Goal: Participate in discussion: Engage in conversation with other users on a specific topic

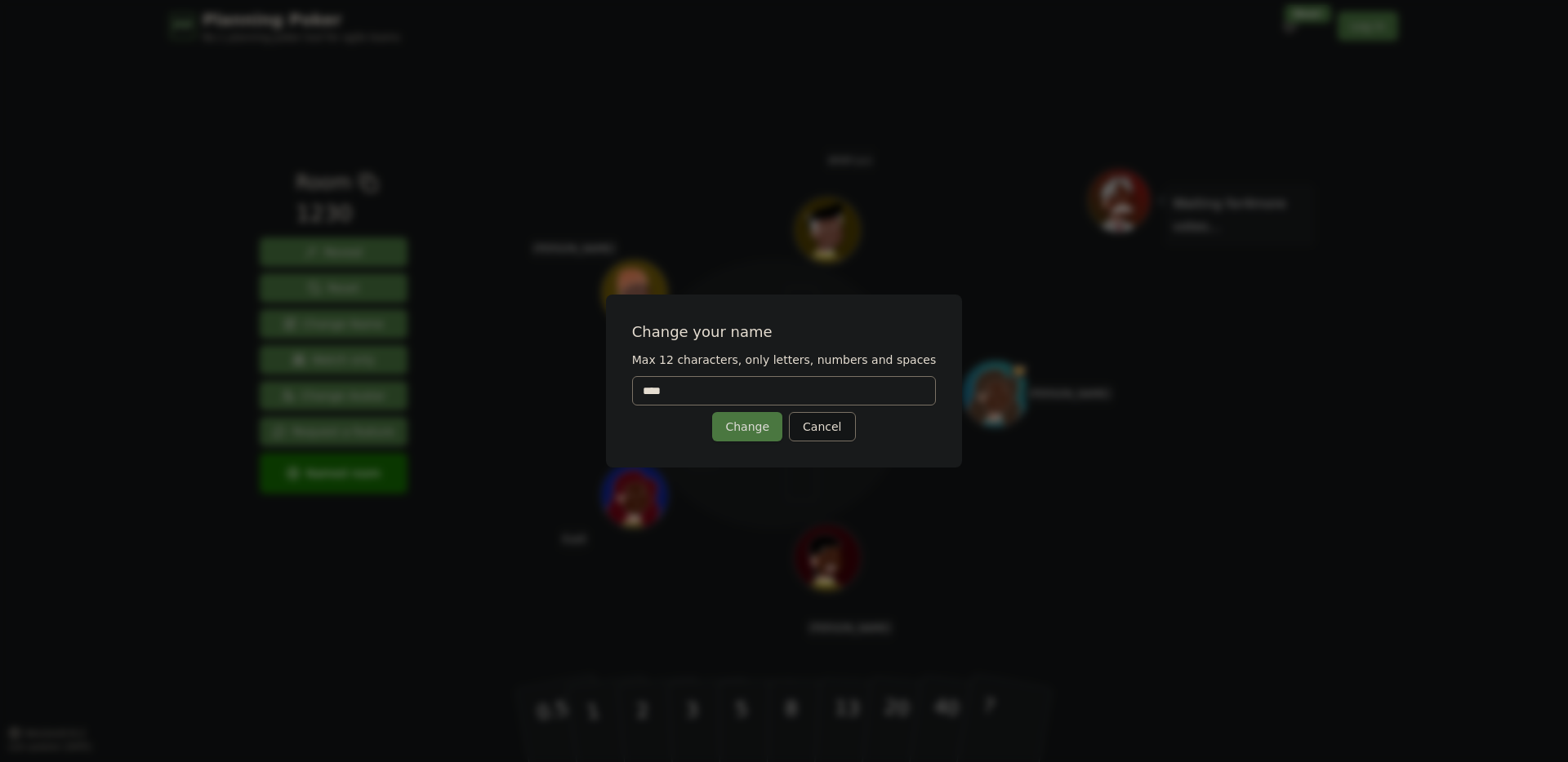
click at [727, 393] on input "****" at bounding box center [784, 391] width 305 height 29
type input "*"
type input "****"
click at [744, 434] on button "Change" at bounding box center [747, 427] width 70 height 29
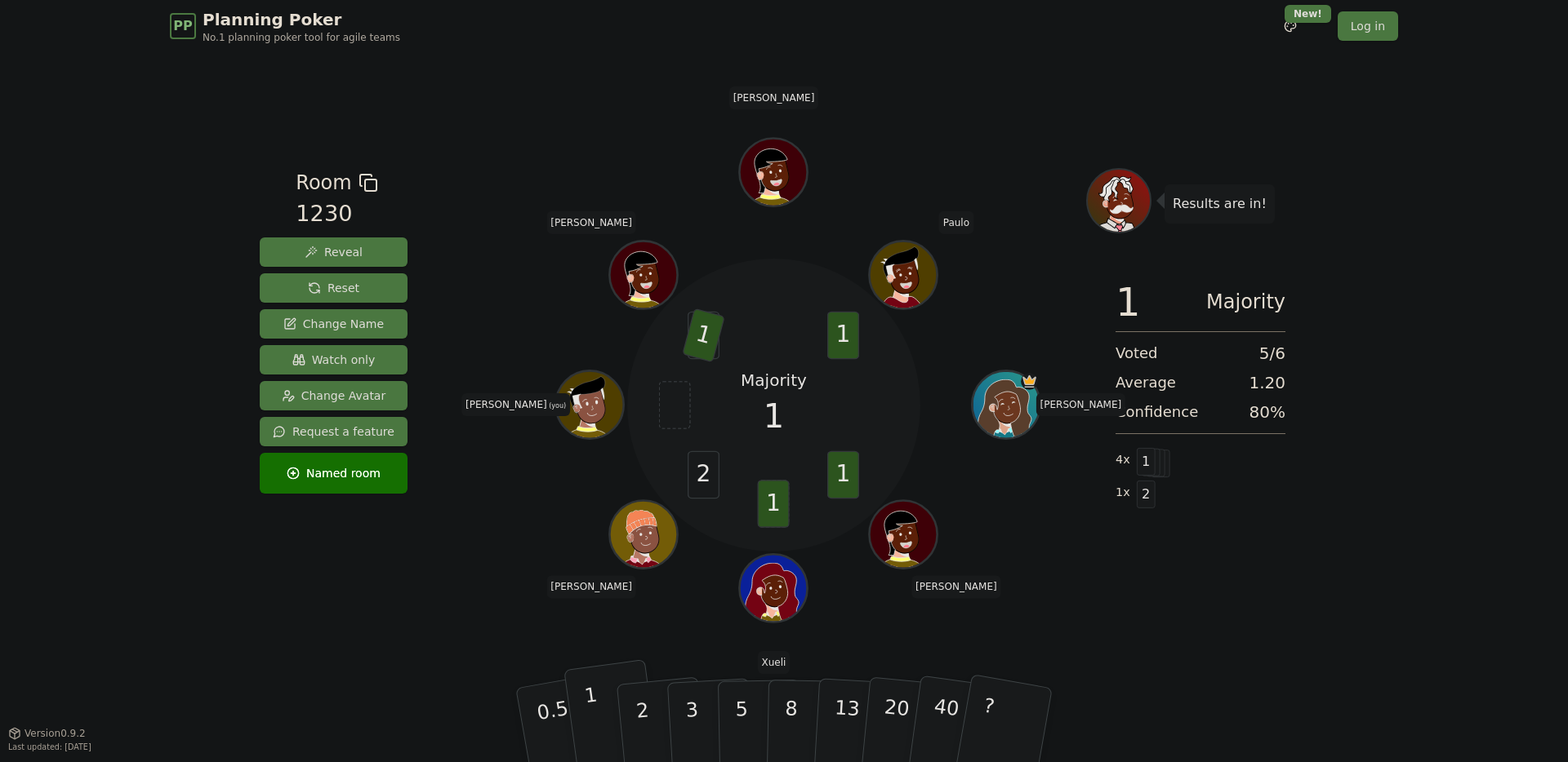
click at [601, 704] on button "1" at bounding box center [612, 725] width 97 height 132
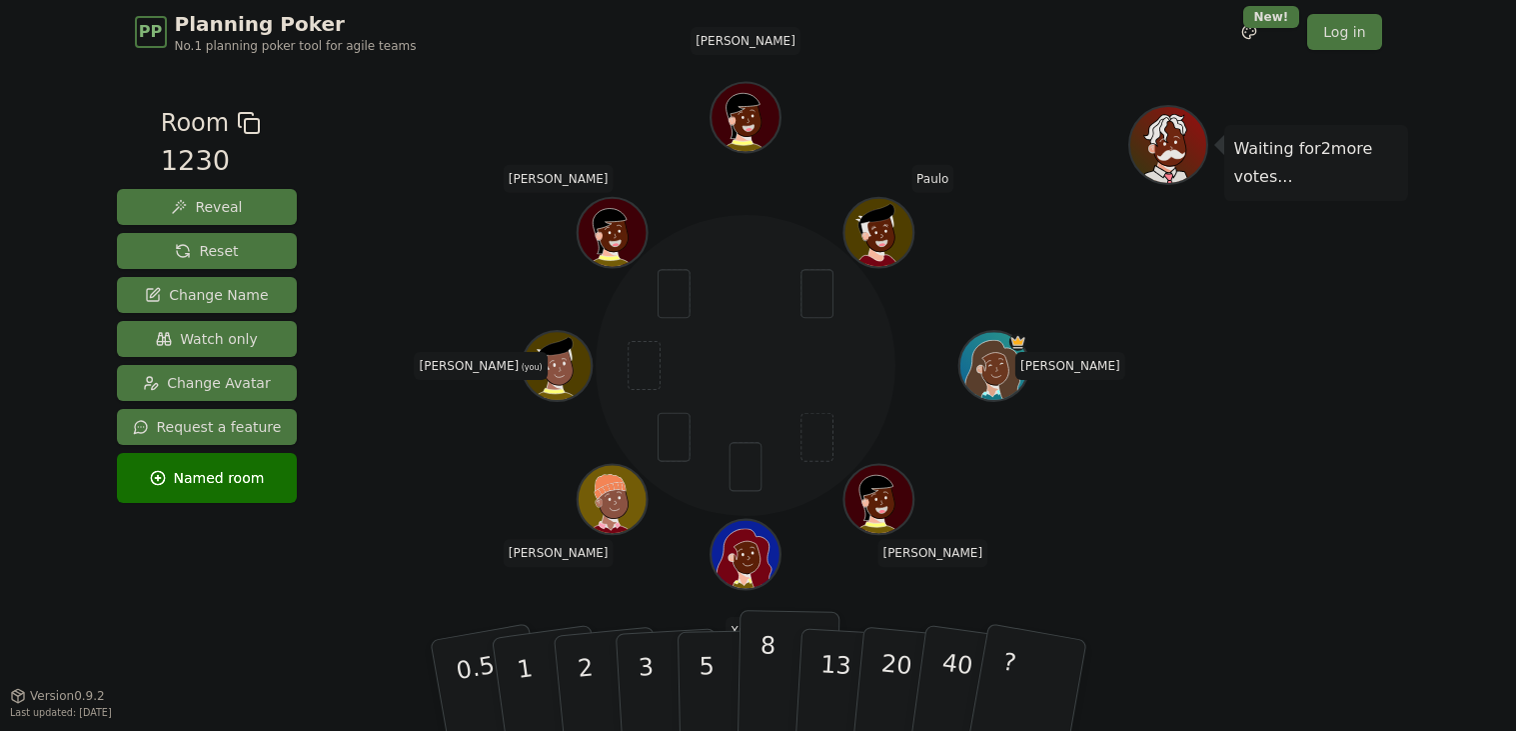
click at [761, 681] on p "8" at bounding box center [765, 685] width 17 height 108
click at [707, 675] on p "5" at bounding box center [706, 686] width 17 height 108
click at [540, 699] on button "1" at bounding box center [548, 686] width 119 height 162
click at [468, 517] on div "[PERSON_NAME] [PERSON_NAME] Xueli [PERSON_NAME] (you) [PERSON_NAME]" at bounding box center [746, 366] width 764 height 451
click at [498, 494] on div "[PERSON_NAME] [PERSON_NAME] Xueli [PERSON_NAME] (you) [PERSON_NAME]" at bounding box center [746, 366] width 764 height 451
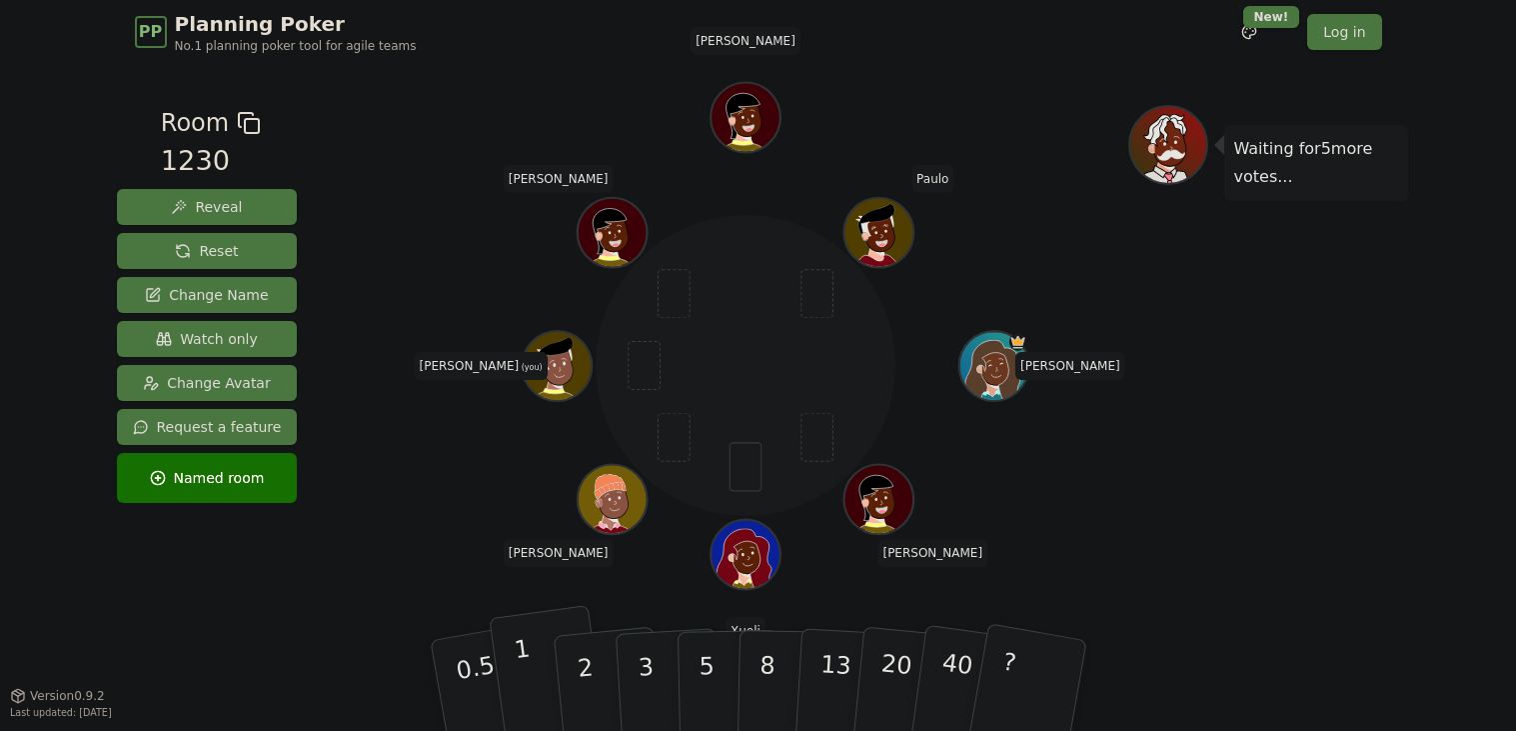
click at [531, 704] on p "1" at bounding box center [527, 688] width 30 height 109
click at [654, 698] on p "3" at bounding box center [647, 687] width 22 height 109
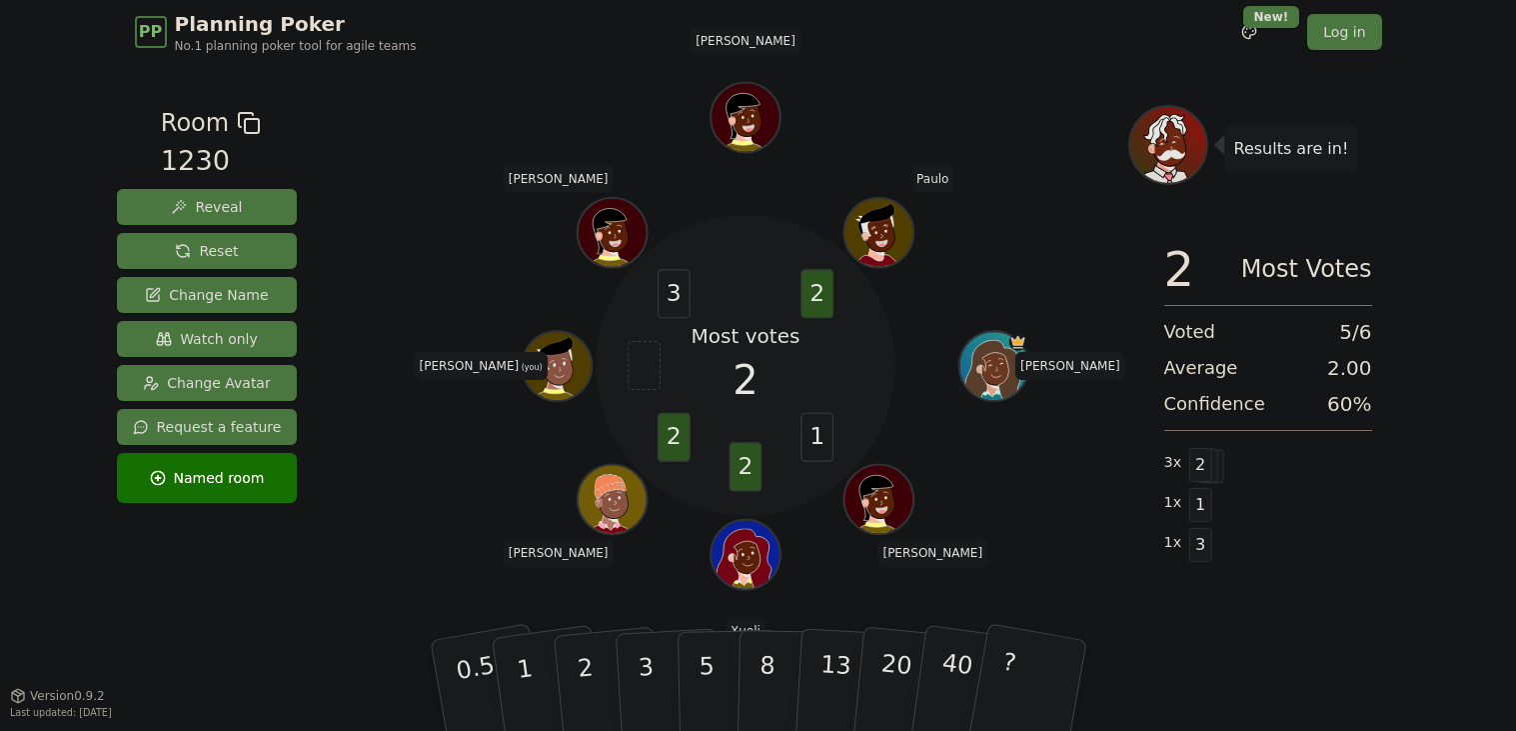
click at [516, 146] on div "Most votes 2 1 2 2 3 2 [PERSON_NAME] [PERSON_NAME] Xueli [PERSON_NAME] (you) [P…" at bounding box center [746, 366] width 764 height 451
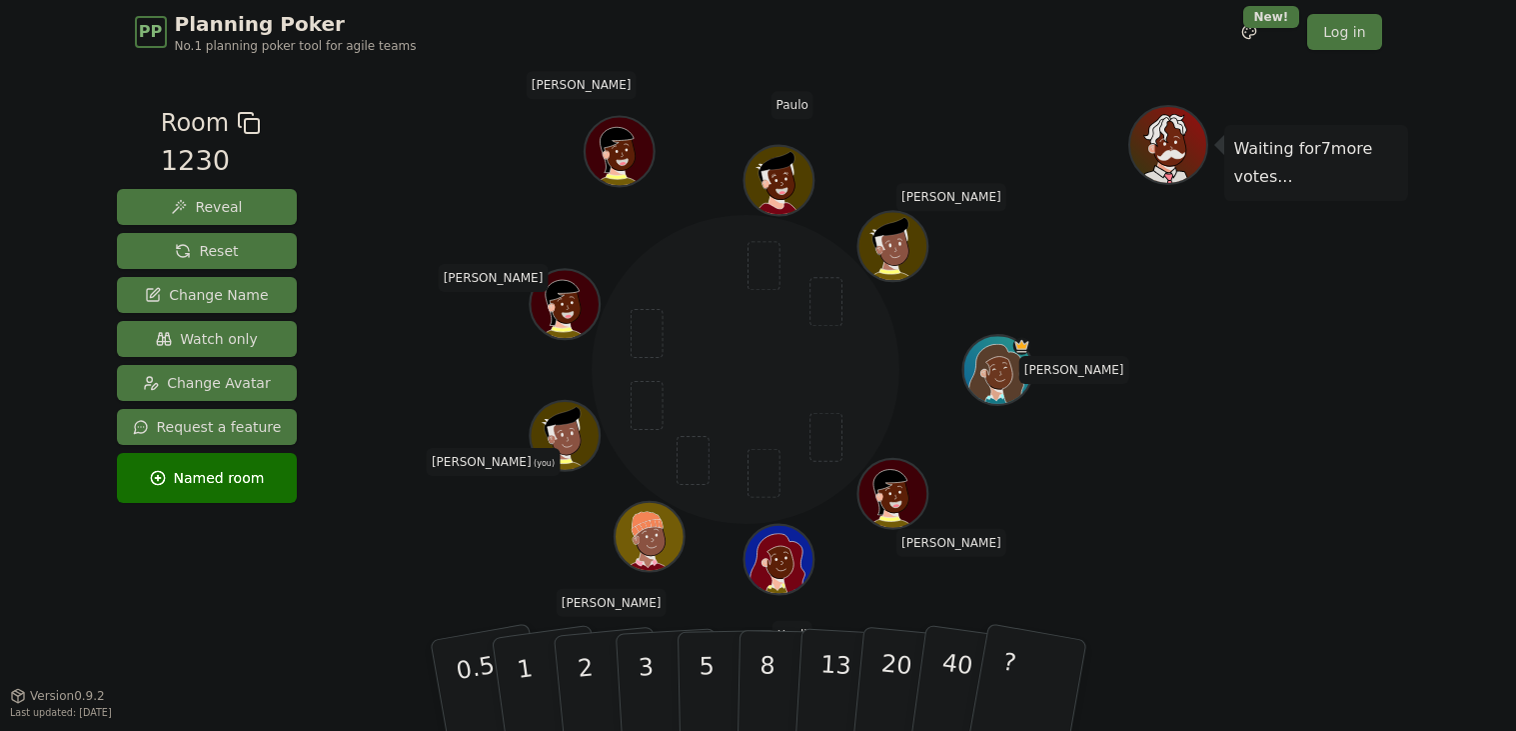
click at [305, 637] on div "Room 1230 Reveal Reset Change Name Watch only Change Avatar Request a feature N…" at bounding box center [758, 380] width 1299 height 550
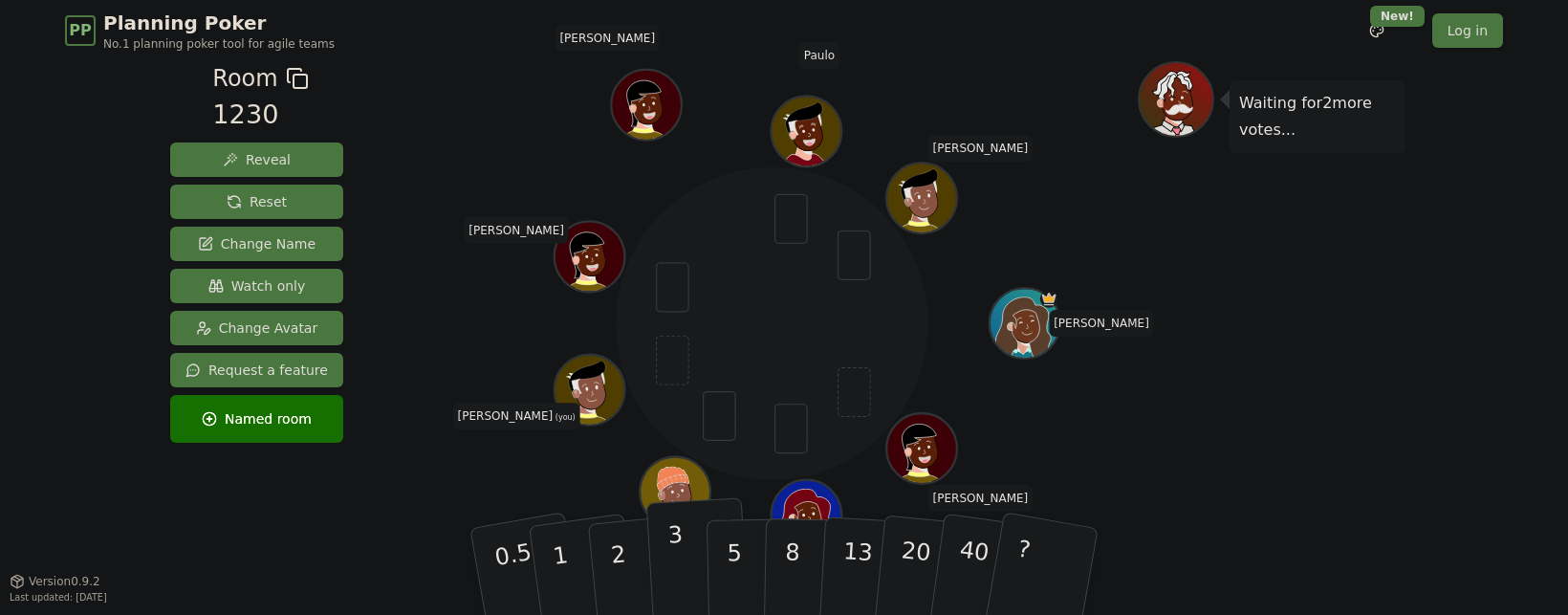
click at [674, 586] on p "3" at bounding box center [678, 573] width 21 height 104
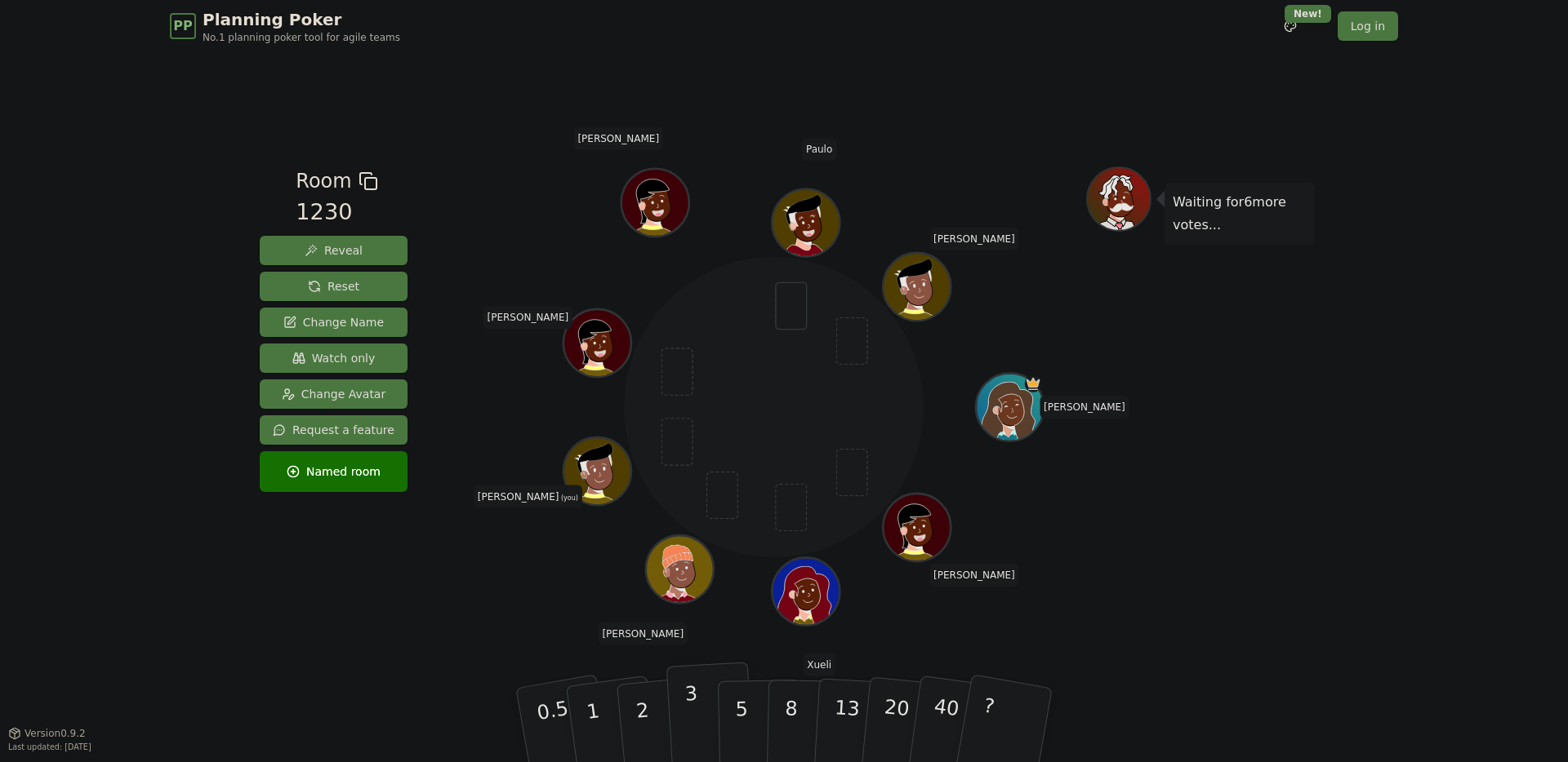
click at [691, 709] on p "3" at bounding box center [693, 726] width 18 height 89
click at [635, 706] on p "2" at bounding box center [644, 727] width 21 height 89
click at [694, 716] on p "3" at bounding box center [693, 726] width 18 height 89
click at [697, 709] on button "3" at bounding box center [710, 725] width 89 height 127
click at [787, 720] on p "8" at bounding box center [790, 724] width 14 height 88
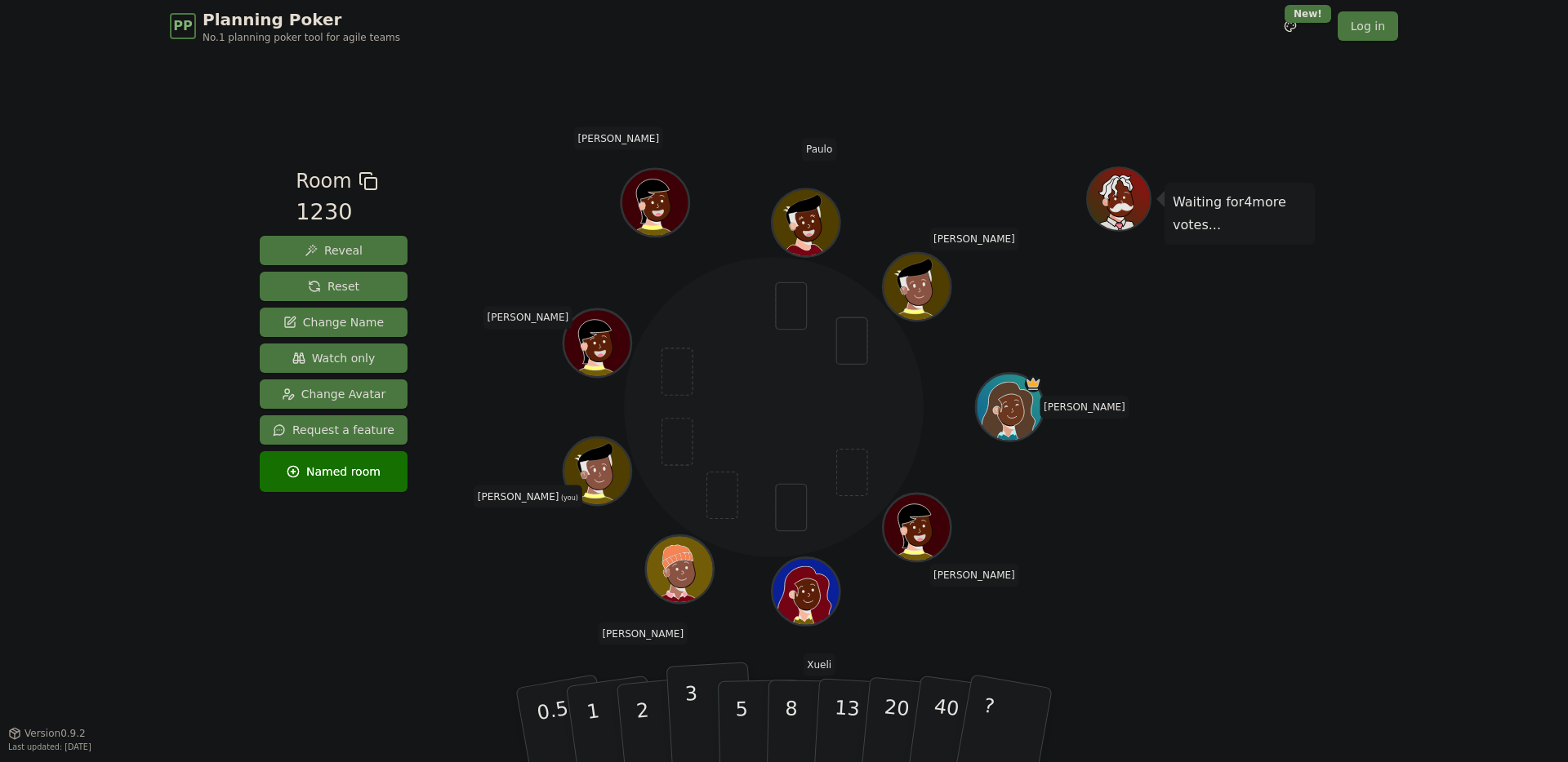
click at [699, 708] on button "3" at bounding box center [710, 725] width 89 height 127
click at [687, 715] on p "3" at bounding box center [693, 726] width 18 height 89
click at [697, 698] on button "3" at bounding box center [710, 725] width 89 height 127
click at [796, 709] on button "8" at bounding box center [808, 725] width 84 height 124
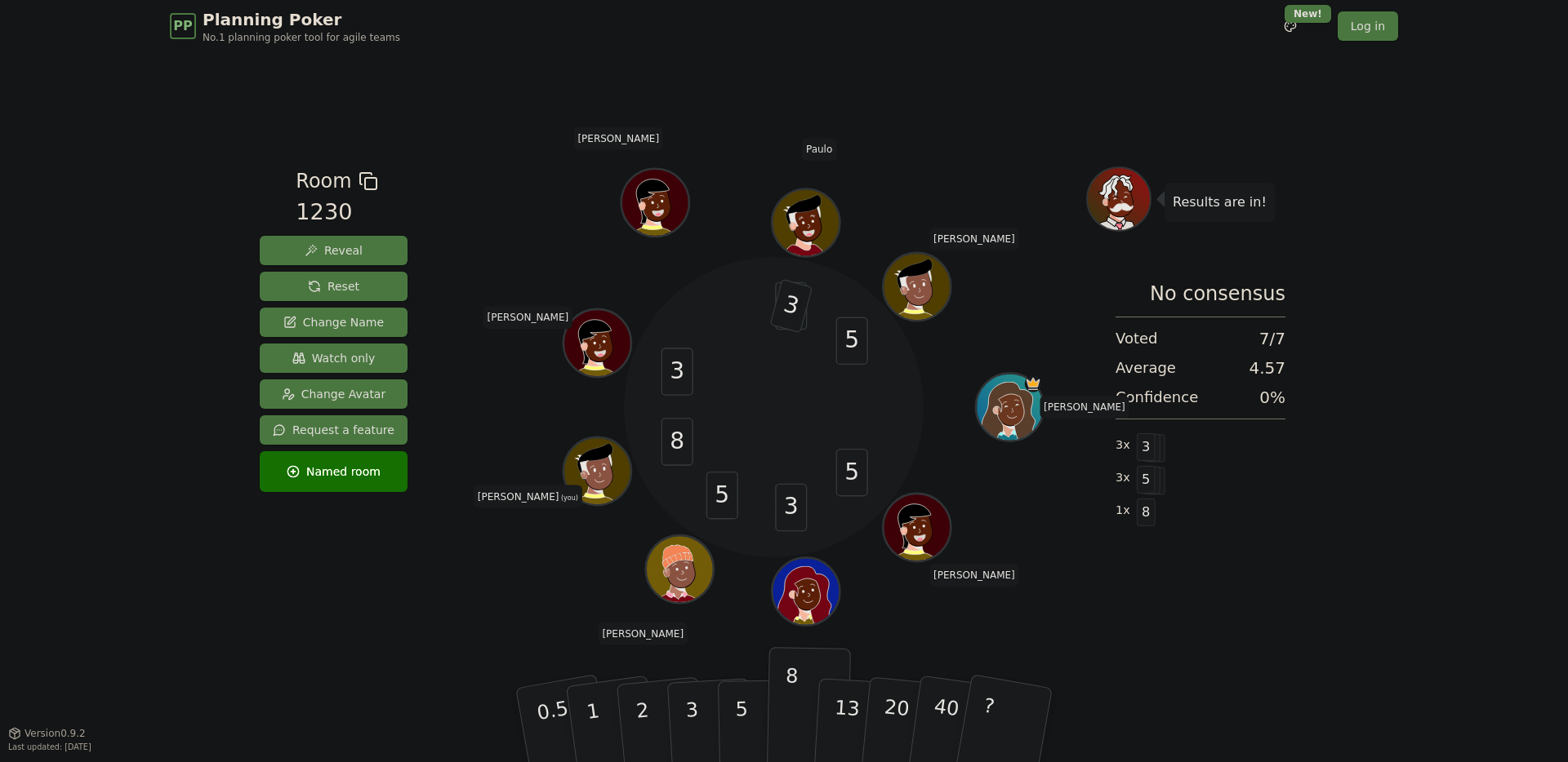
drag, startPoint x: 478, startPoint y: 131, endPoint x: 580, endPoint y: 134, distance: 102.0
click at [479, 131] on div "Room 1230 Reveal Reset Change Name Watch only Change Avatar Request a feature N…" at bounding box center [784, 392] width 1061 height 680
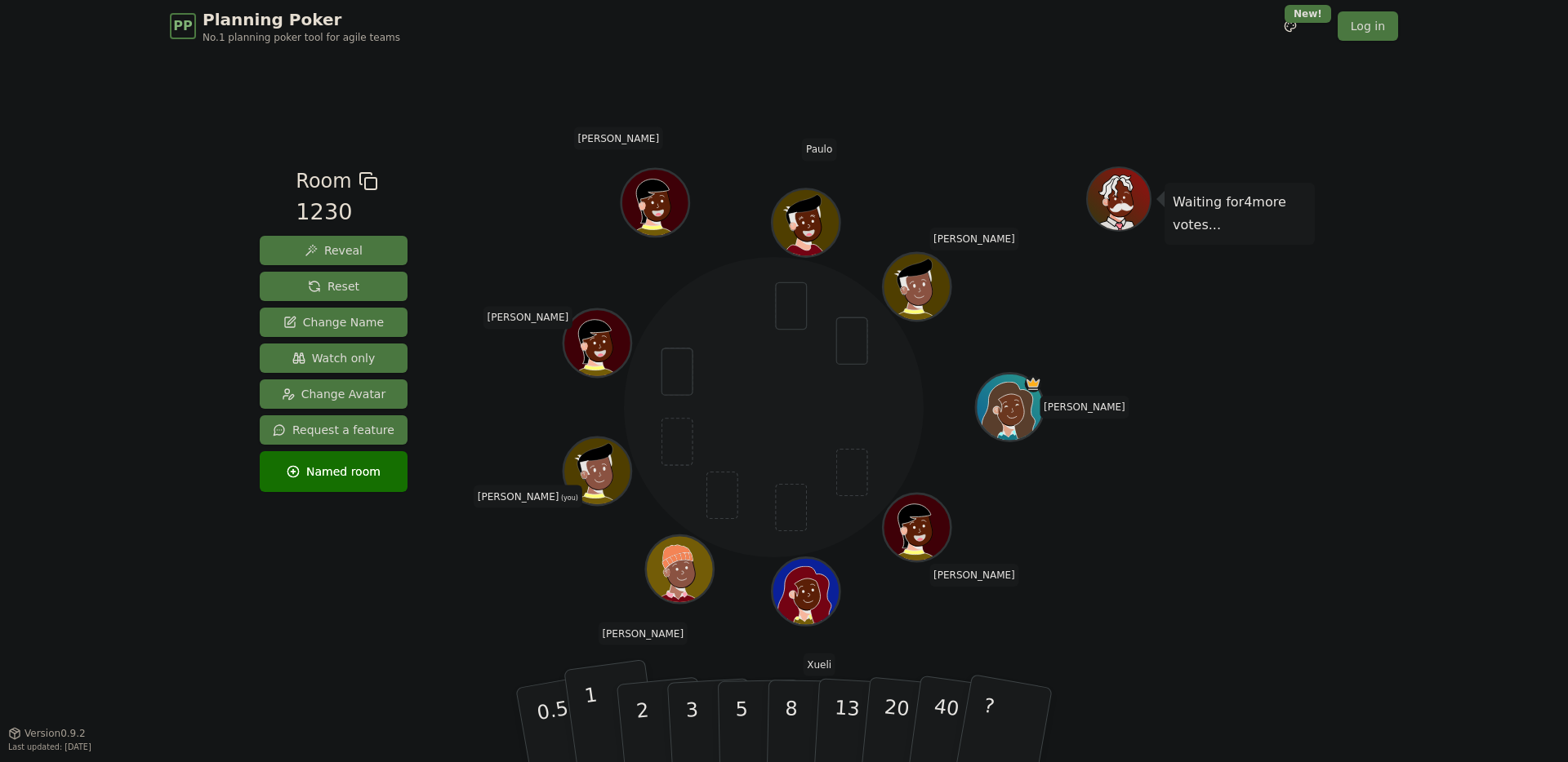
click at [593, 711] on p "1" at bounding box center [596, 727] width 25 height 89
click at [650, 716] on button "2" at bounding box center [662, 725] width 93 height 130
